Goal: Information Seeking & Learning: Learn about a topic

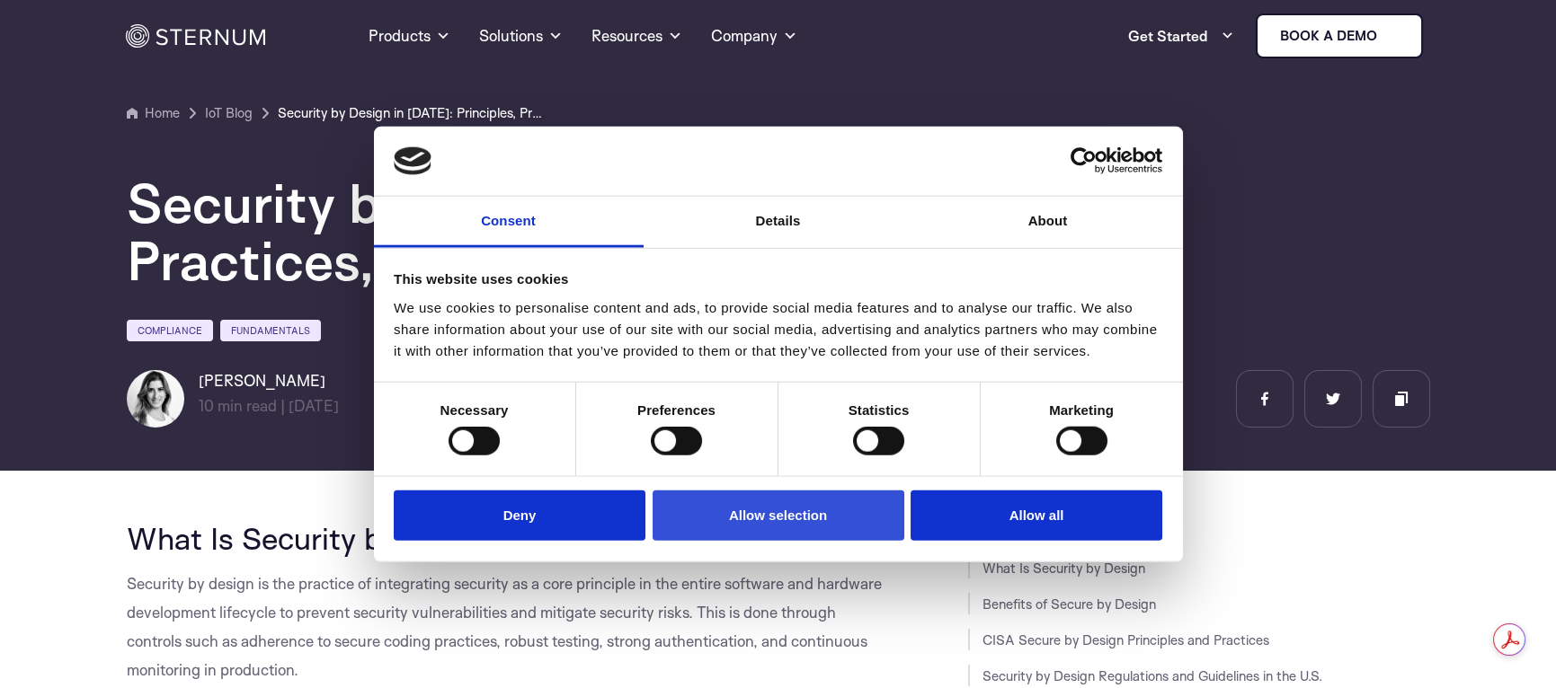
click at [829, 518] on button "Allow selection" at bounding box center [778, 515] width 252 height 51
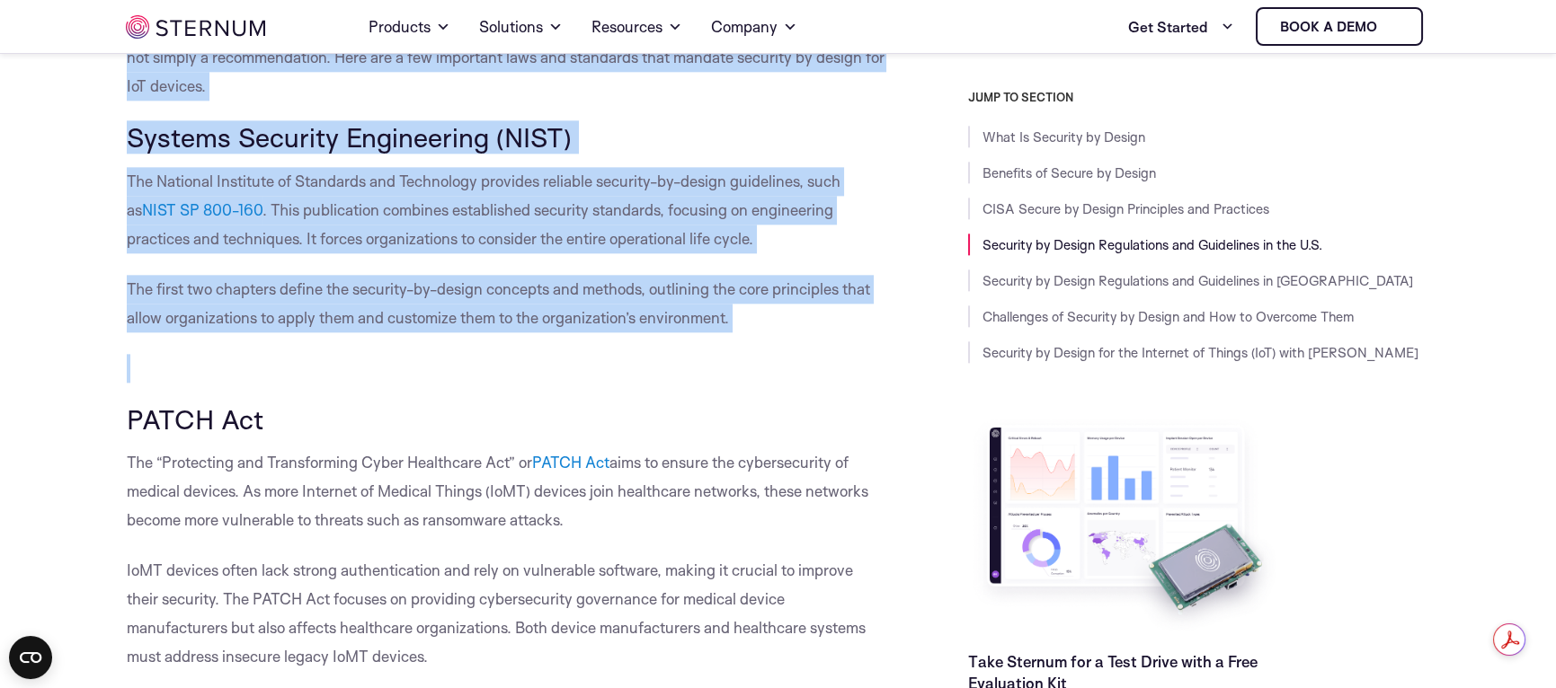
scroll to position [5572, 0]
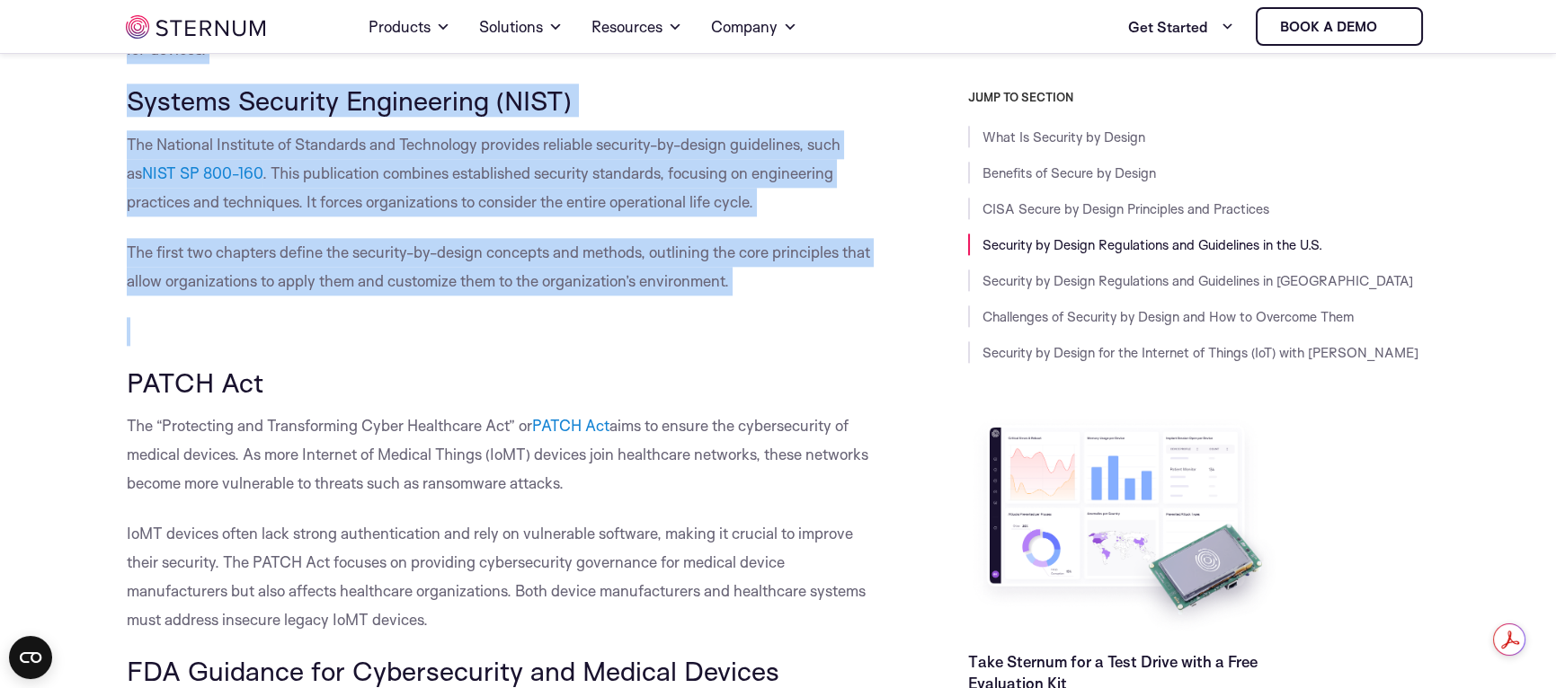
drag, startPoint x: 134, startPoint y: 158, endPoint x: 740, endPoint y: 372, distance: 642.4
click at [740, 372] on div "What Is Security by Design Security by design is the practice of integrating se…" at bounding box center [507, 612] width 760 height 11379
copy div "What Is Security by Design Security by design is the practice of integrating se…"
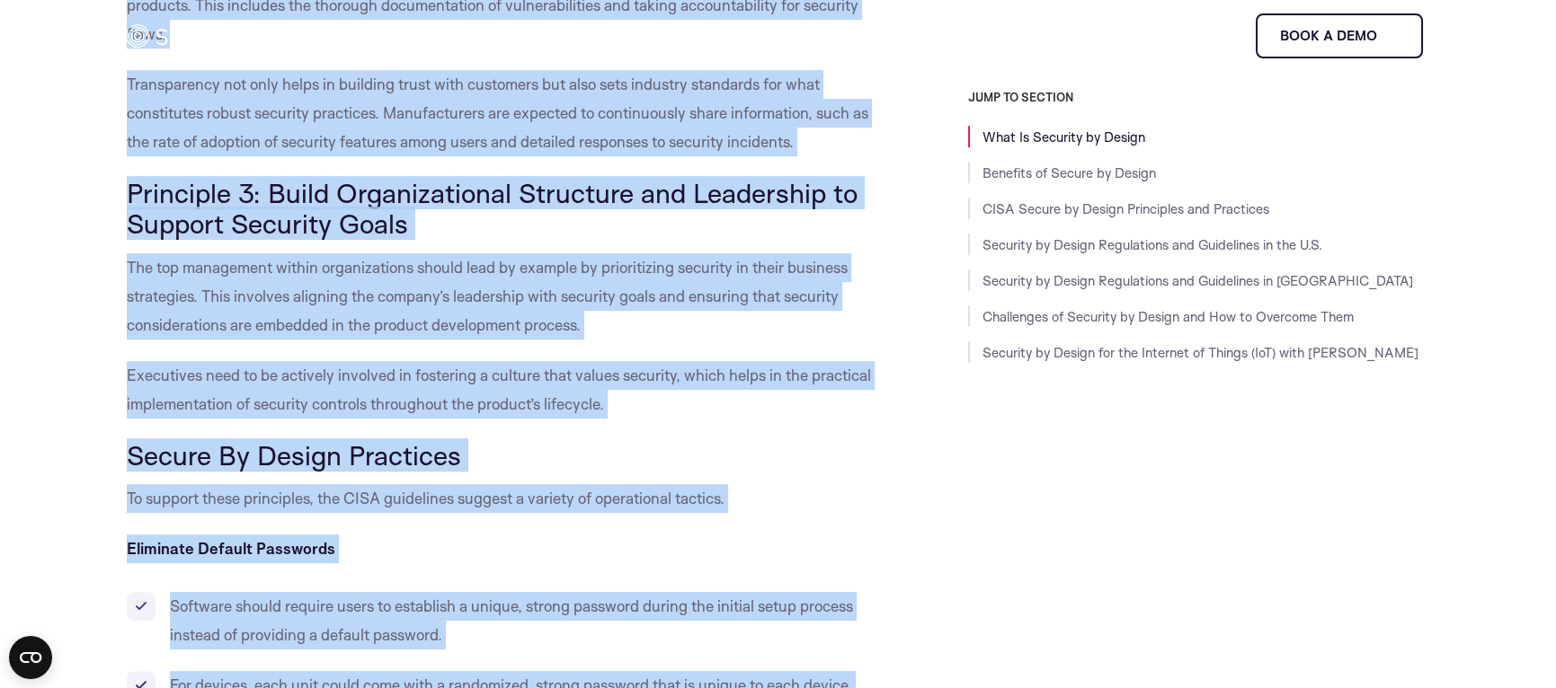
scroll to position [0, 0]
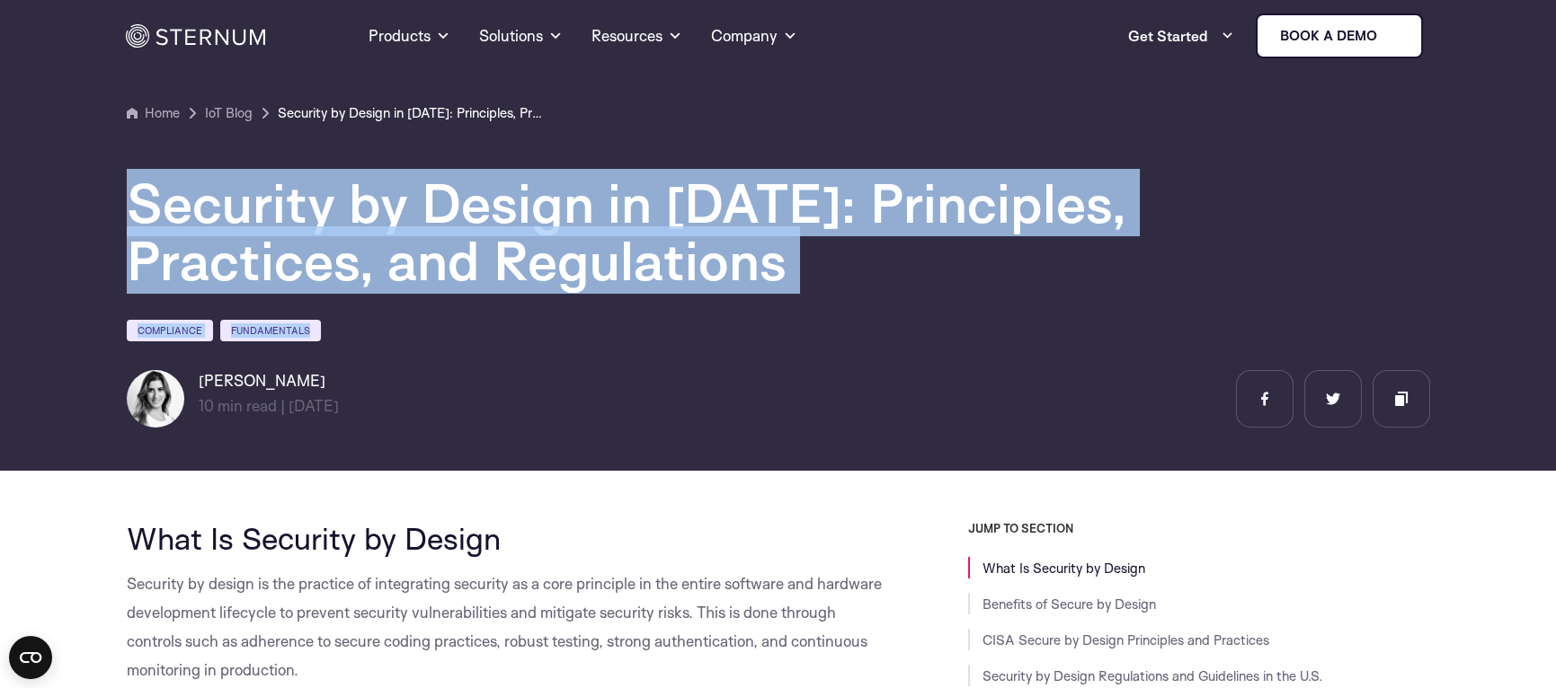
drag, startPoint x: 125, startPoint y: 191, endPoint x: 764, endPoint y: 313, distance: 650.6
click at [764, 313] on section "Home IoT Blog" at bounding box center [778, 229] width 1556 height 484
click at [815, 279] on h1 "Security by Design in [DATE]: Principles, Practices, and Regulations" at bounding box center [666, 231] width 1078 height 115
drag, startPoint x: 815, startPoint y: 279, endPoint x: 117, endPoint y: 187, distance: 704.3
click at [117, 187] on section "Home IoT Blog" at bounding box center [778, 229] width 1556 height 484
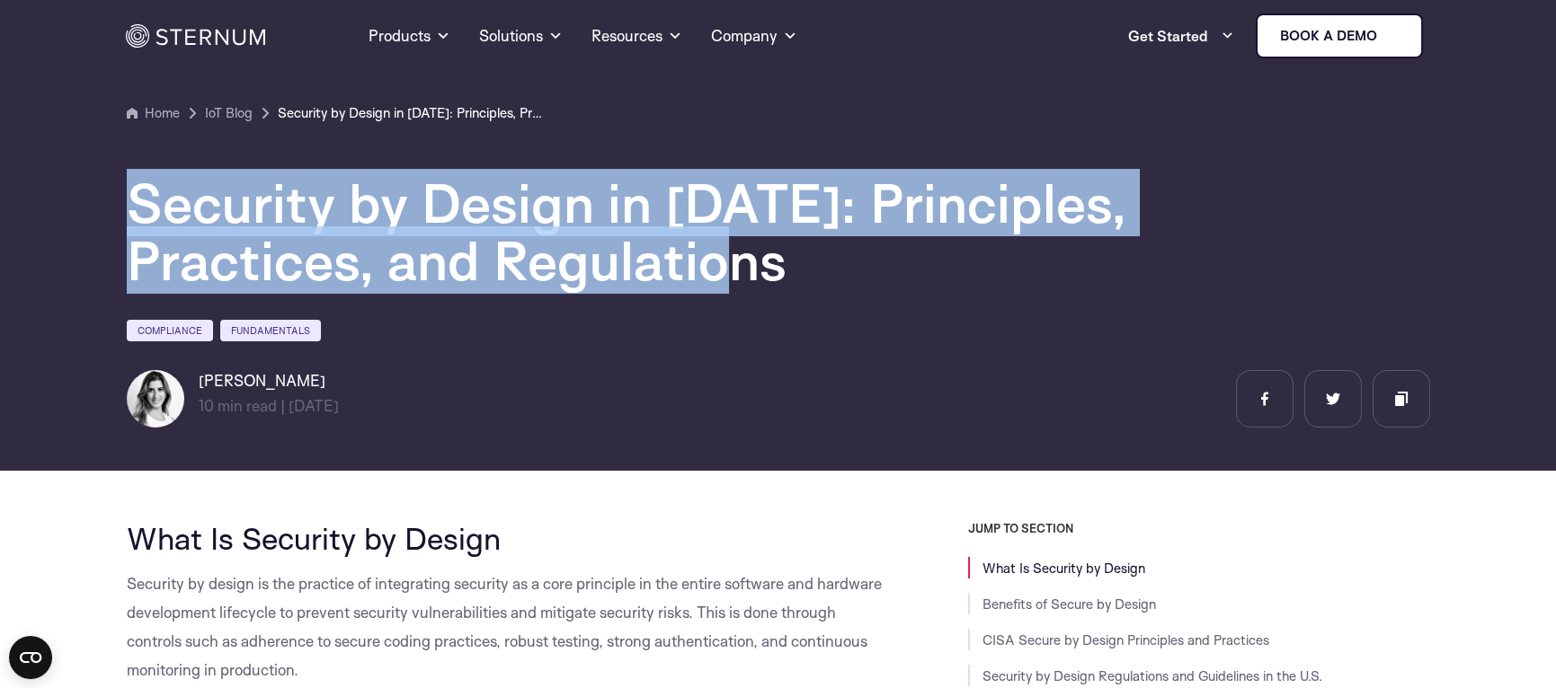
copy h1 "Security by Design in [DATE]: Principles, Practices, and Regulations"
drag, startPoint x: 343, startPoint y: 382, endPoint x: 193, endPoint y: 380, distance: 150.1
click at [193, 380] on div "[PERSON_NAME] 10 min read | min read | [DATE]" at bounding box center [284, 399] width 315 height 58
copy h6 "[PERSON_NAME]"
drag, startPoint x: 400, startPoint y: 398, endPoint x: 295, endPoint y: 413, distance: 106.3
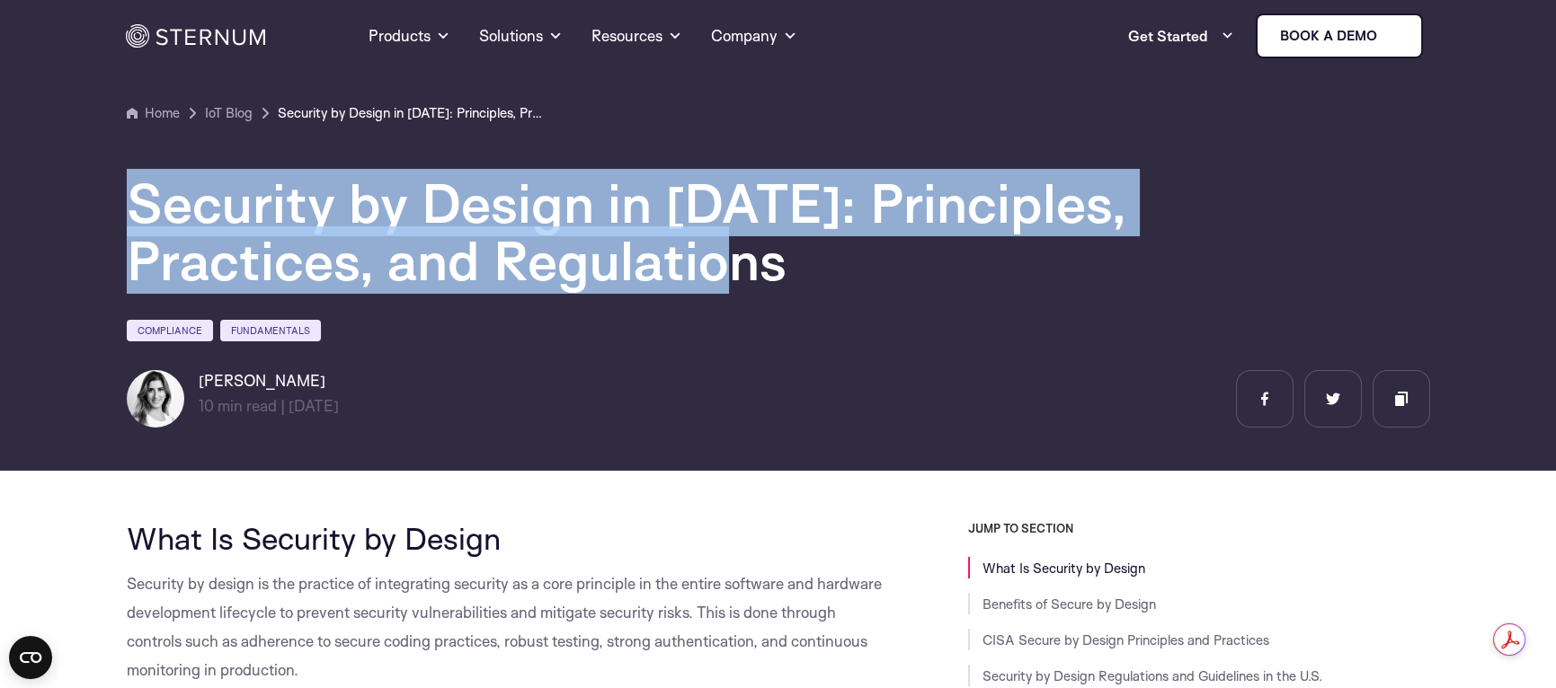
click at [295, 413] on div "[PERSON_NAME] 10 min read | min read | [DATE]" at bounding box center [284, 399] width 315 height 58
copy span "[DATE]"
